Goal: Task Accomplishment & Management: Use online tool/utility

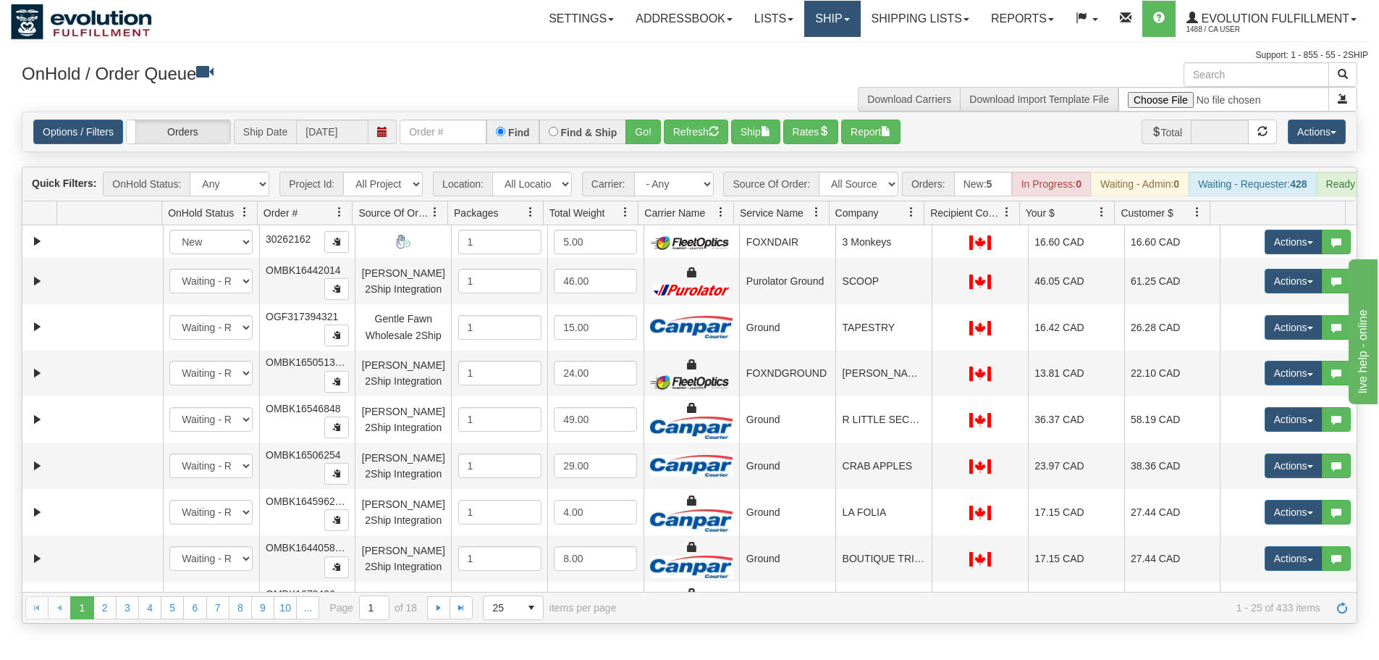
click at [806, 17] on link "Ship" at bounding box center [832, 19] width 56 height 36
click at [768, 46] on span "Ship Screen" at bounding box center [771, 51] width 55 height 12
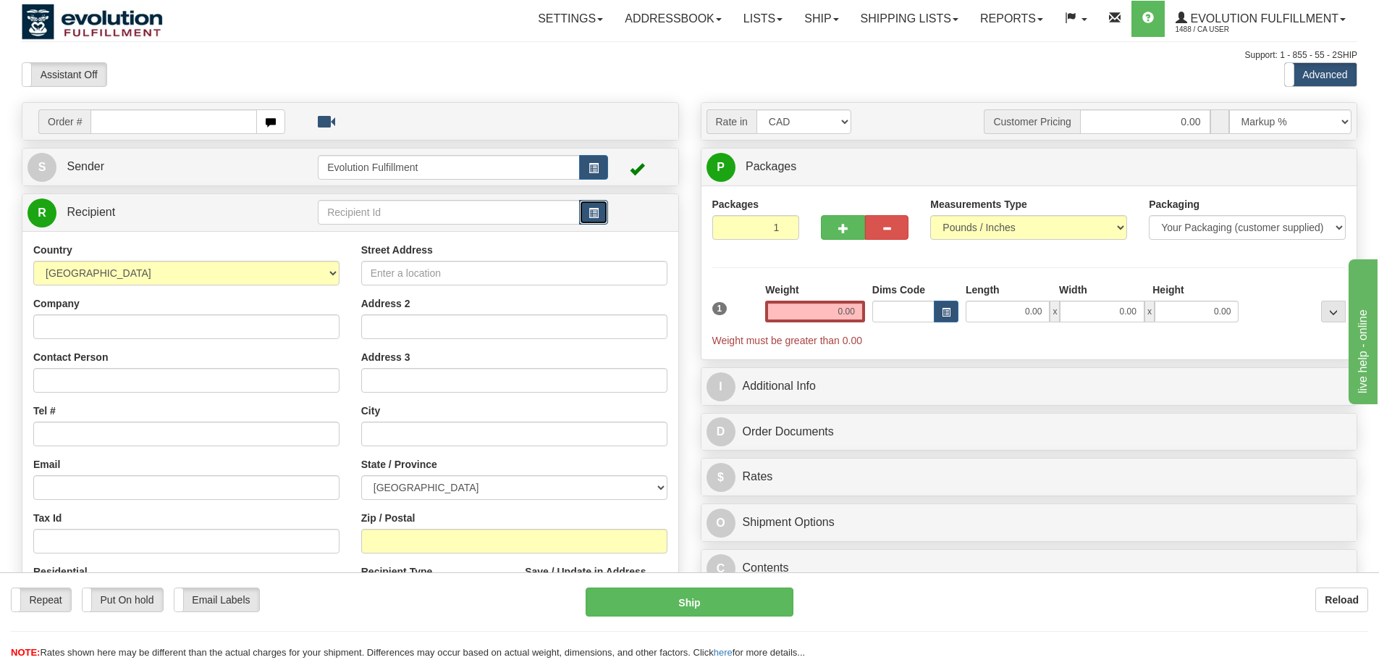
click at [597, 215] on span "button" at bounding box center [594, 213] width 10 height 9
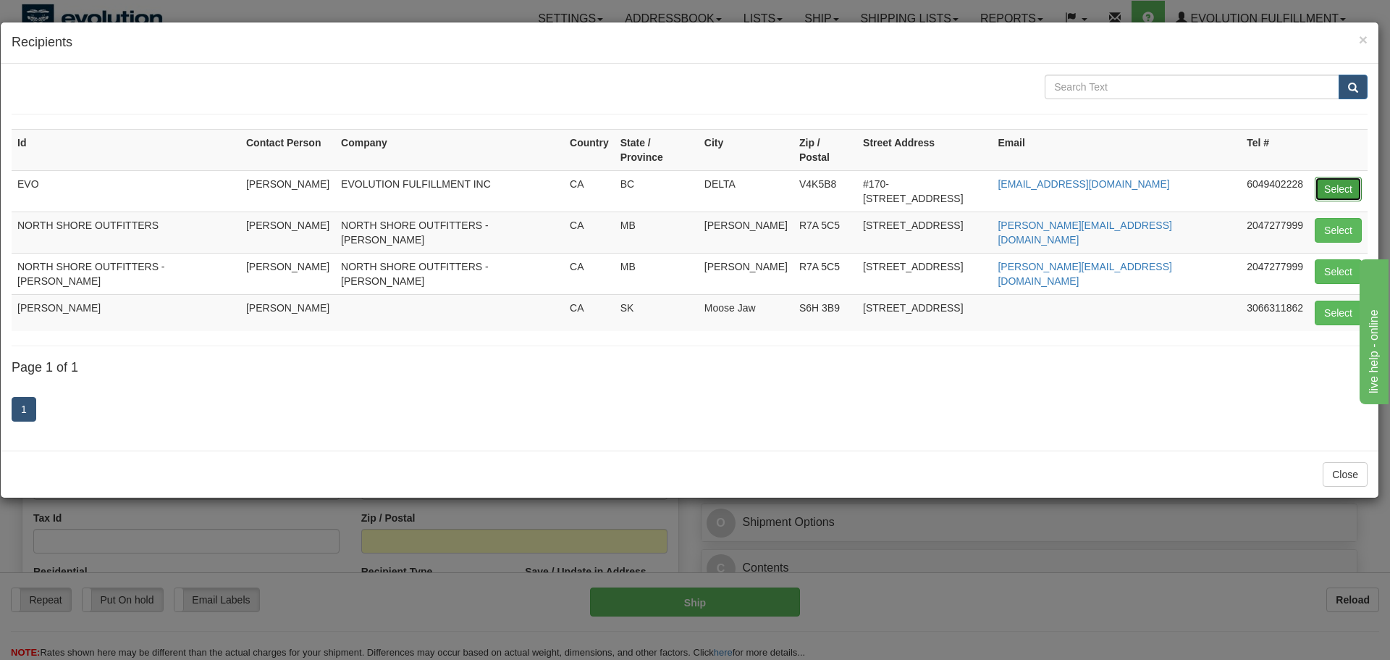
click at [1346, 182] on button "Select" at bounding box center [1338, 189] width 47 height 25
type input "EVO"
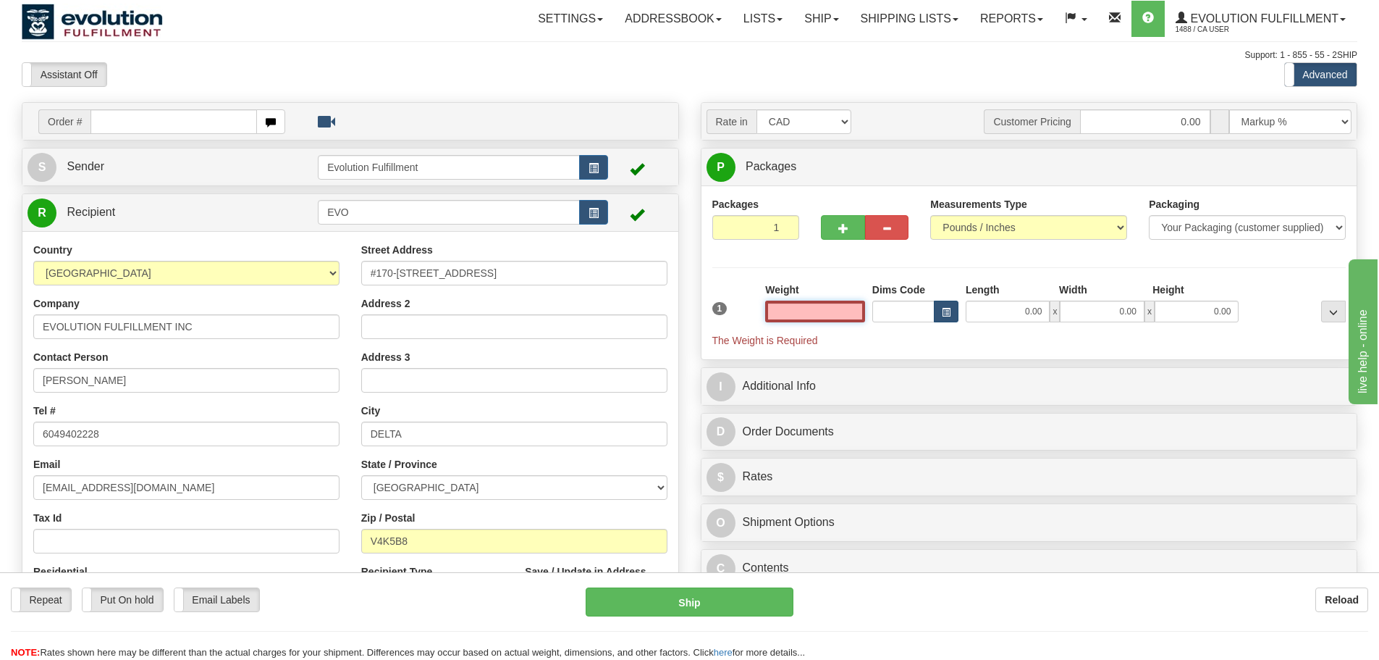
drag, startPoint x: 821, startPoint y: 310, endPoint x: 954, endPoint y: 308, distance: 133.2
click at [954, 308] on div "1 Weight Dims Code Length x" at bounding box center [1030, 314] width 642 height 65
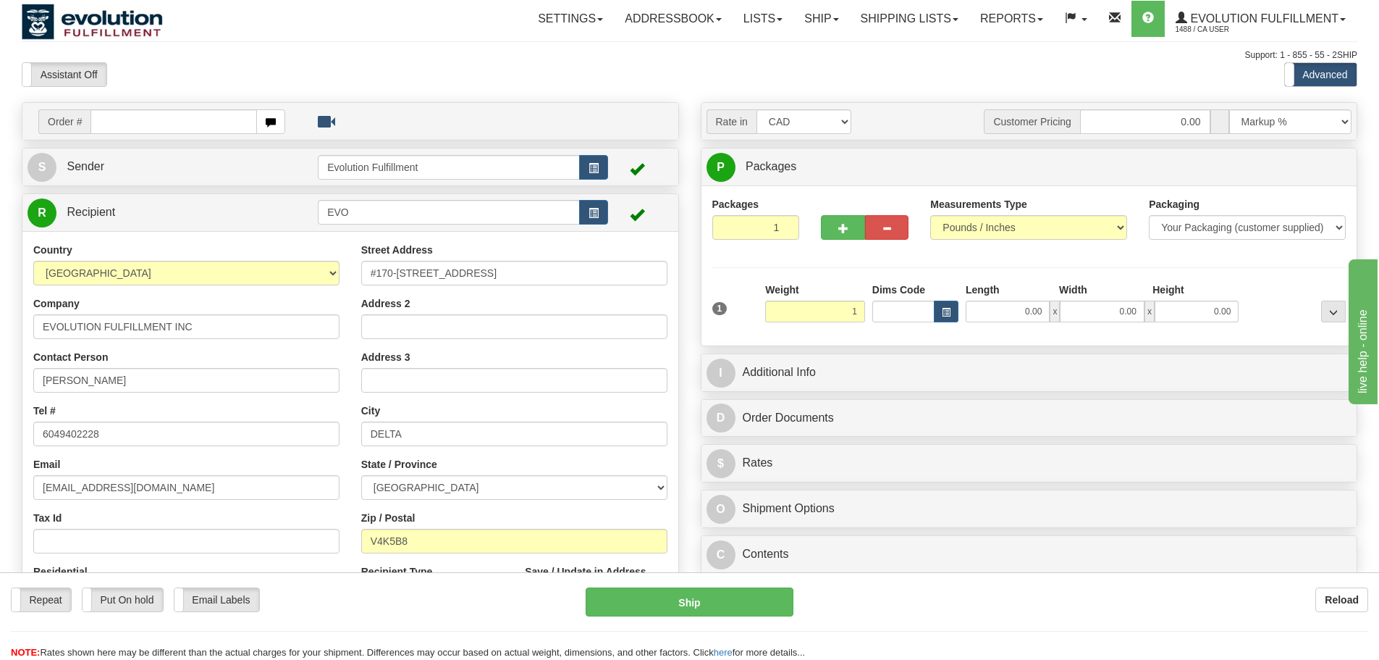
type input "1.00"
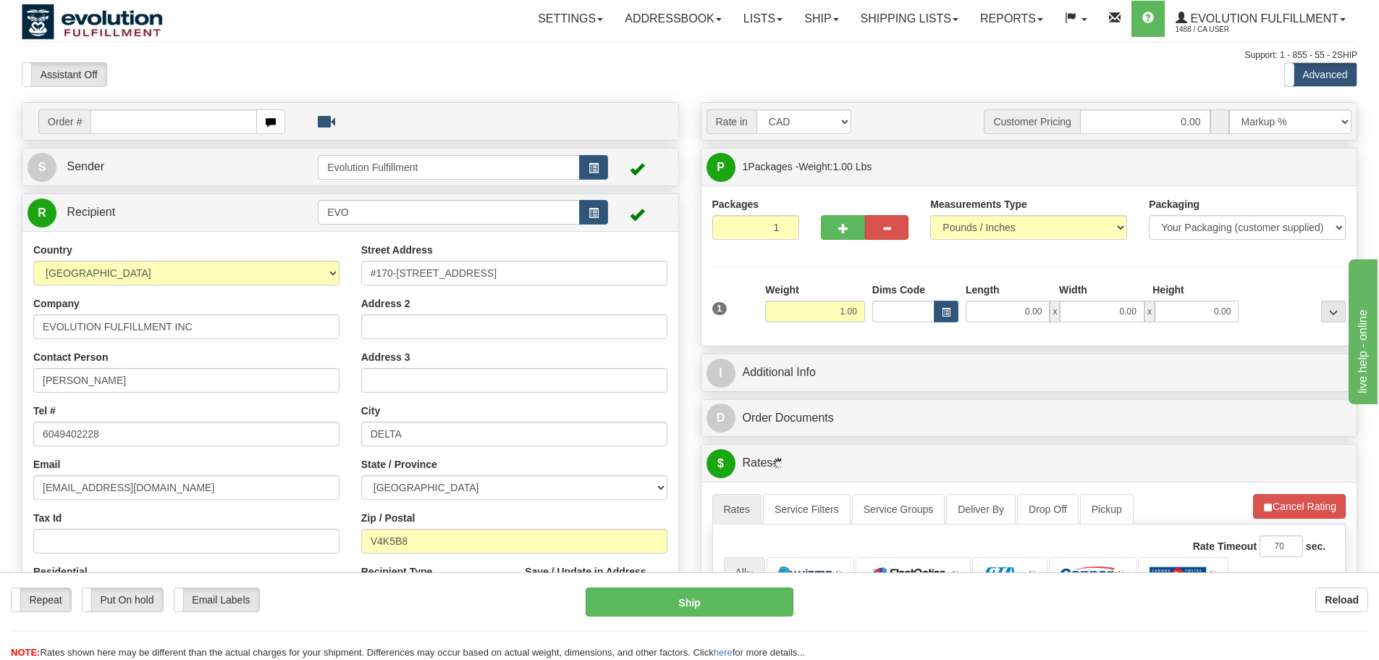
click at [1088, 257] on div "Packages 1 1 Measurements Type" at bounding box center [1029, 266] width 634 height 138
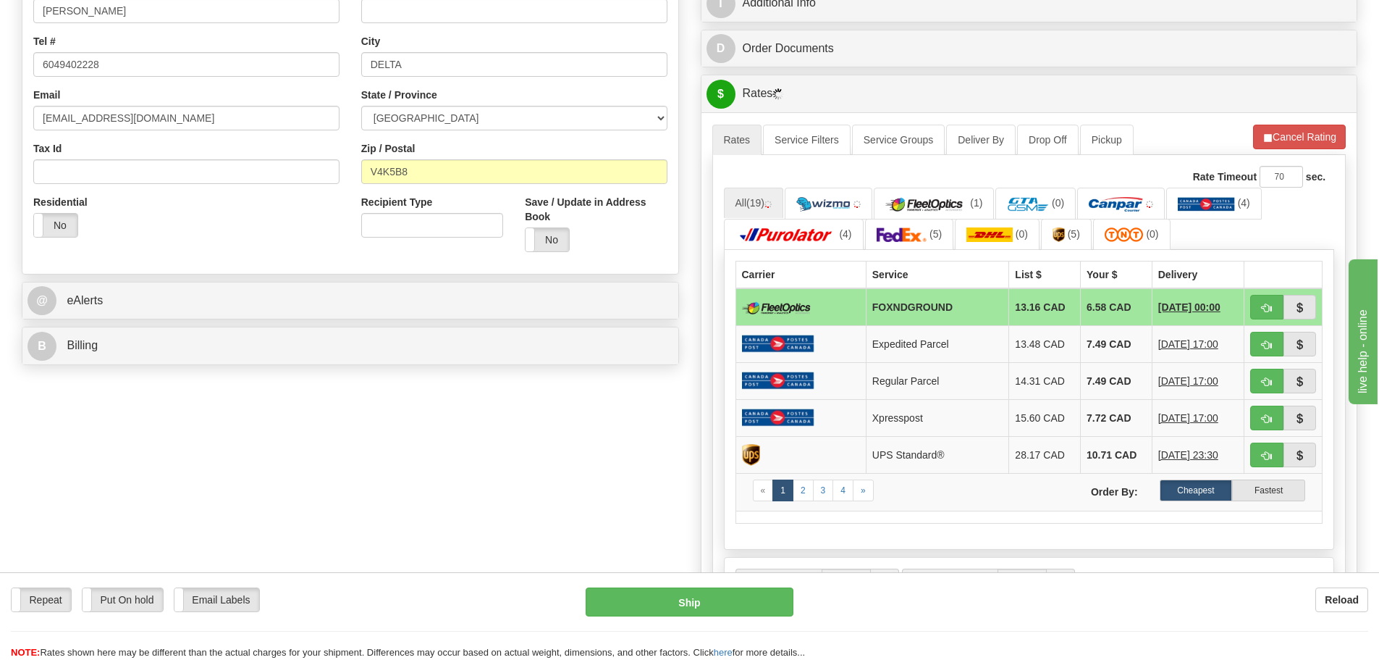
scroll to position [362, 0]
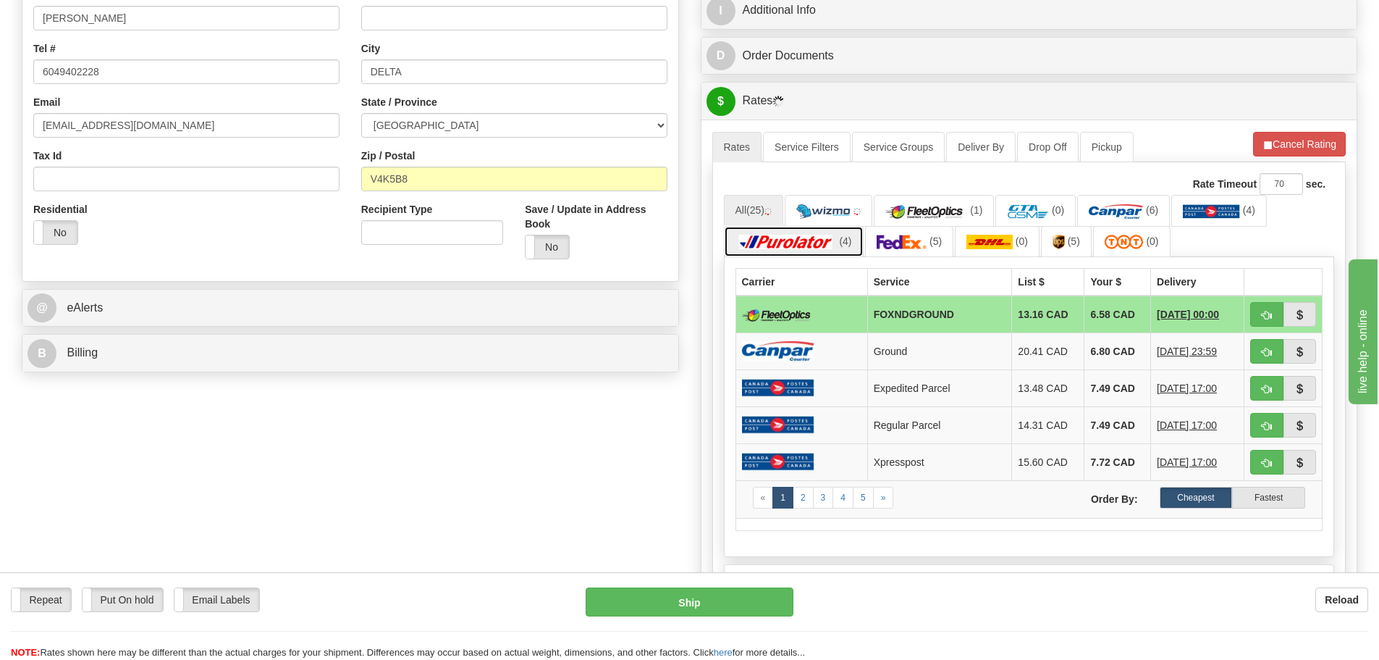
click at [813, 249] on img at bounding box center [786, 242] width 101 height 14
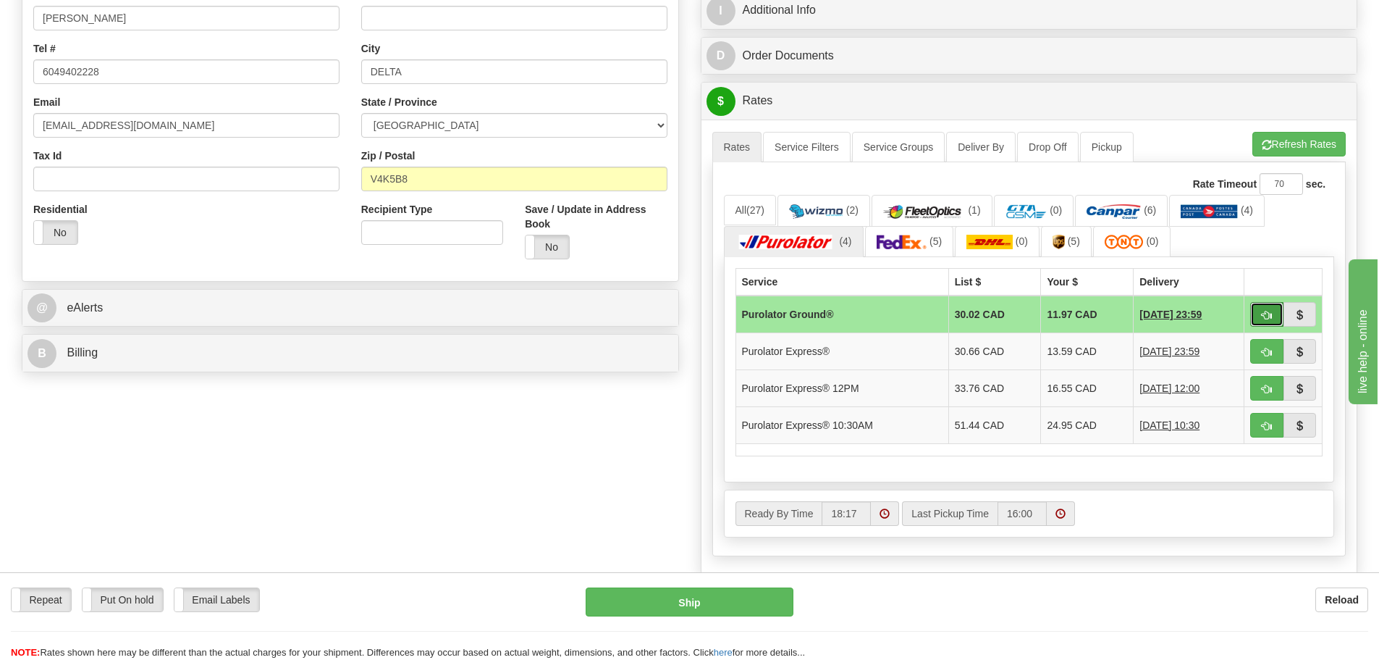
click at [1258, 319] on button "button" at bounding box center [1266, 314] width 33 height 25
type input "260"
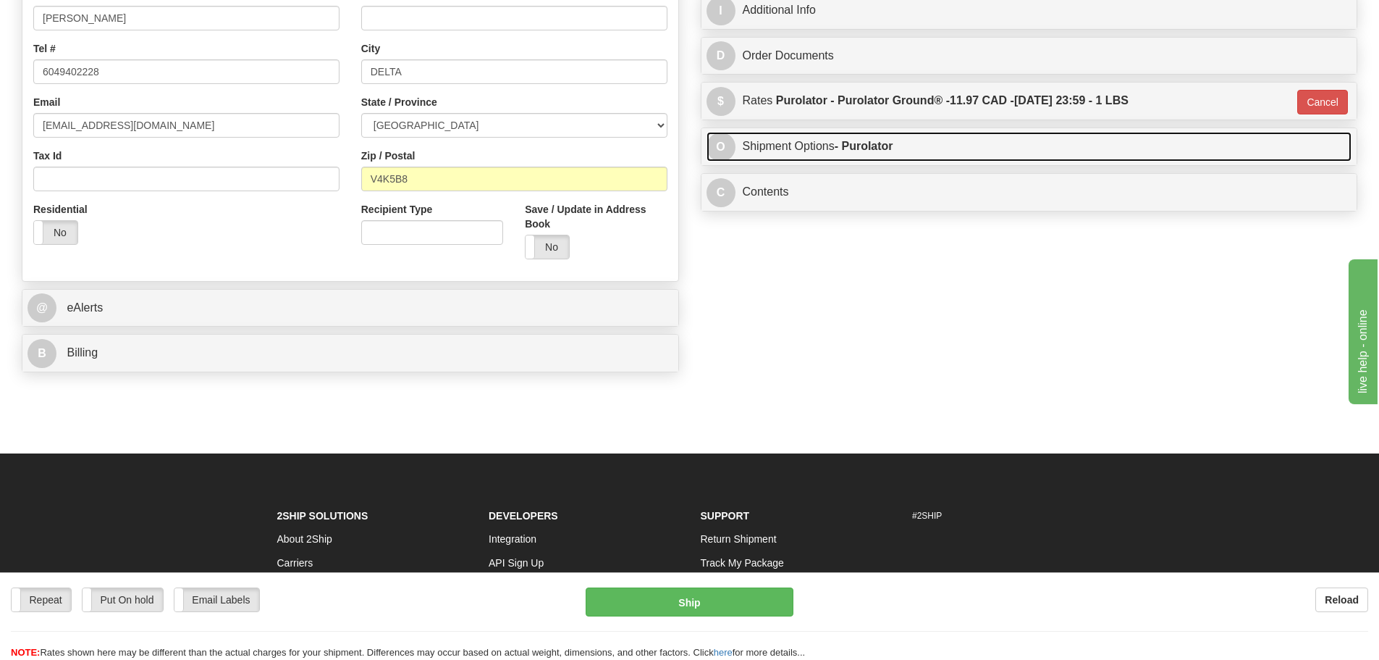
click at [853, 158] on link "O Shipment Options - Purolator" at bounding box center [1030, 147] width 646 height 30
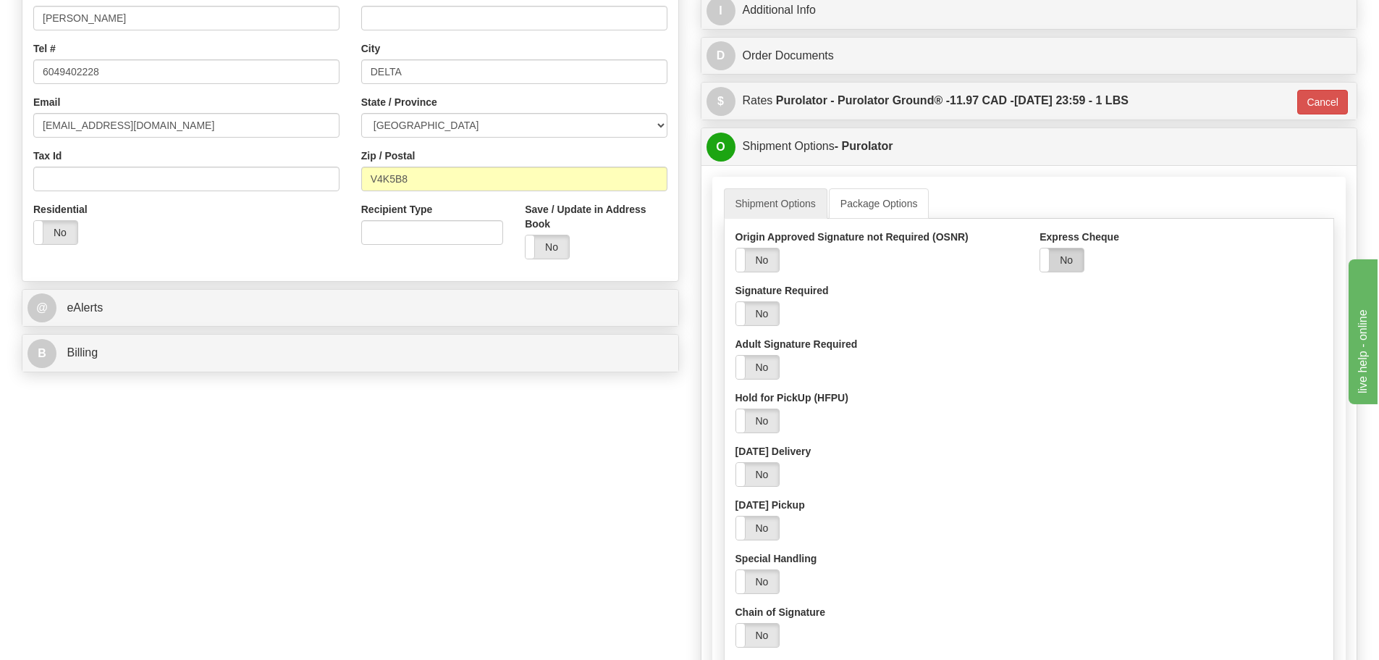
click at [1061, 261] on label "No" at bounding box center [1061, 259] width 43 height 23
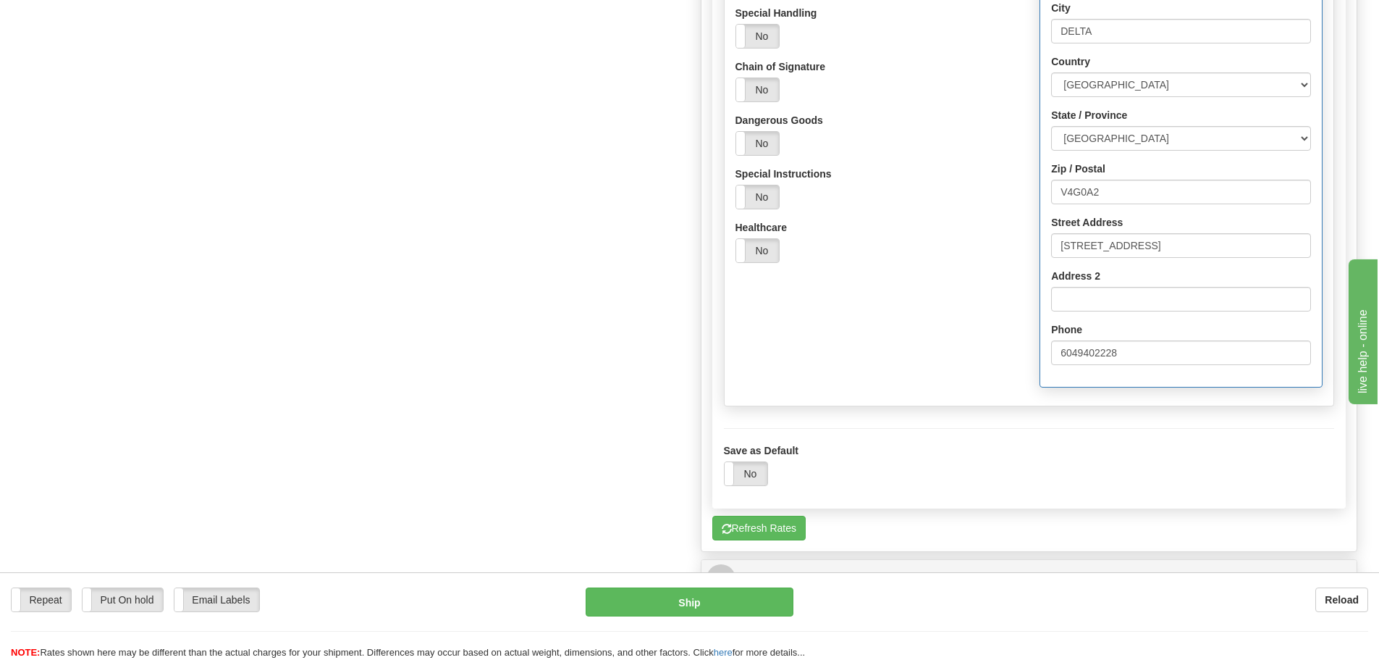
scroll to position [941, 0]
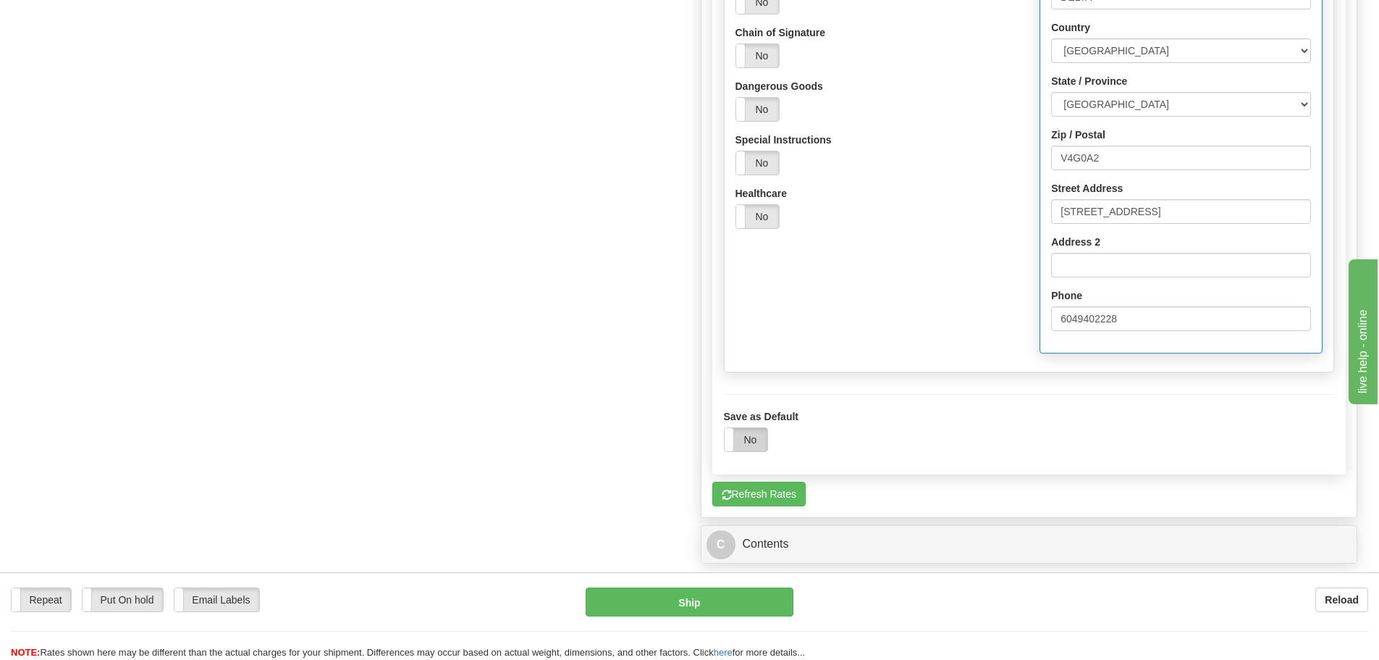
click at [748, 432] on label "No" at bounding box center [746, 439] width 43 height 23
